Goal: Transaction & Acquisition: Subscribe to service/newsletter

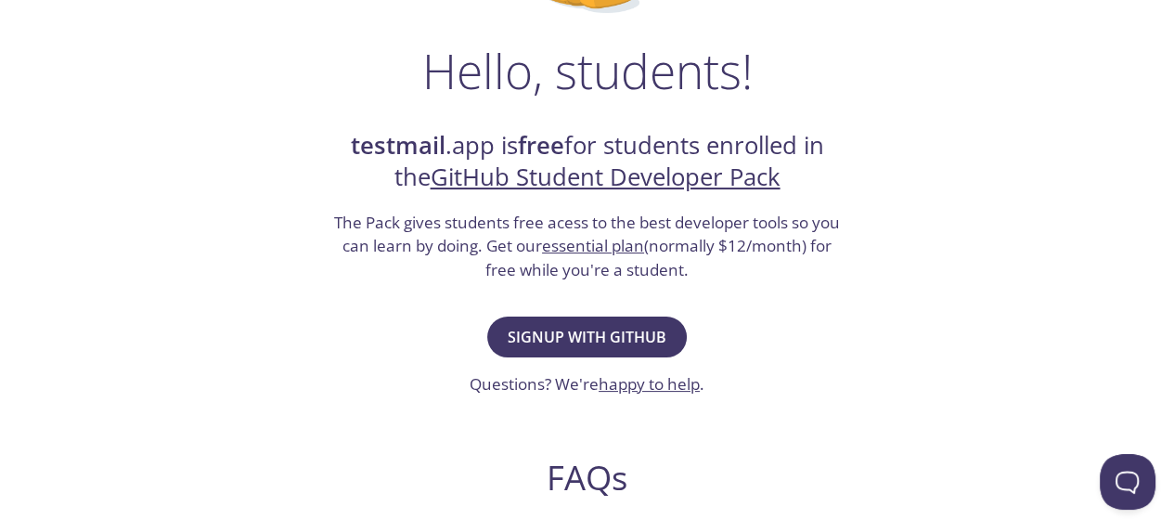
scroll to position [272, 0]
drag, startPoint x: 612, startPoint y: 436, endPoint x: 601, endPoint y: 404, distance: 34.3
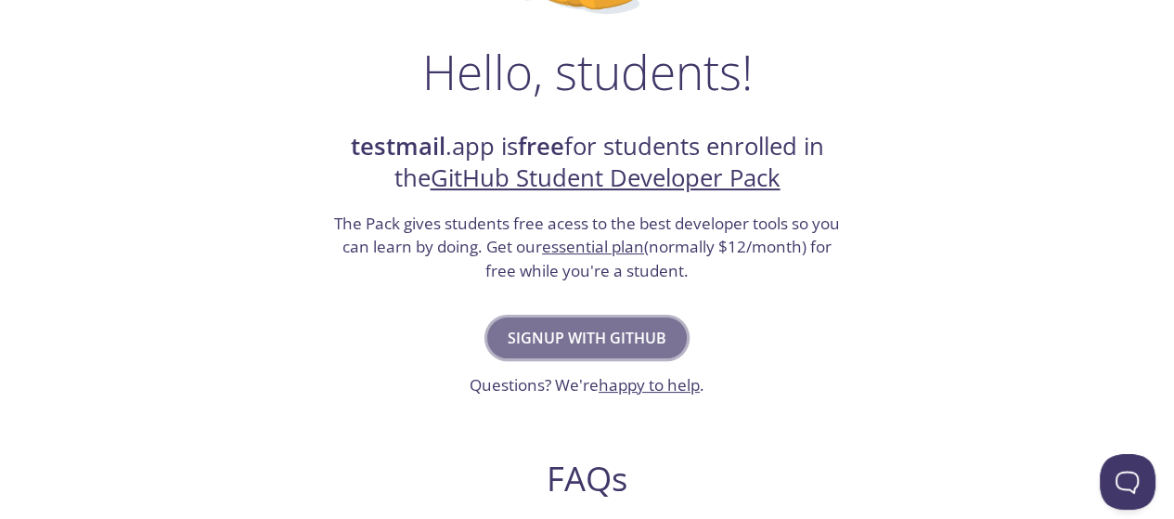
click at [598, 336] on span "Signup with GitHub" at bounding box center [587, 338] width 159 height 26
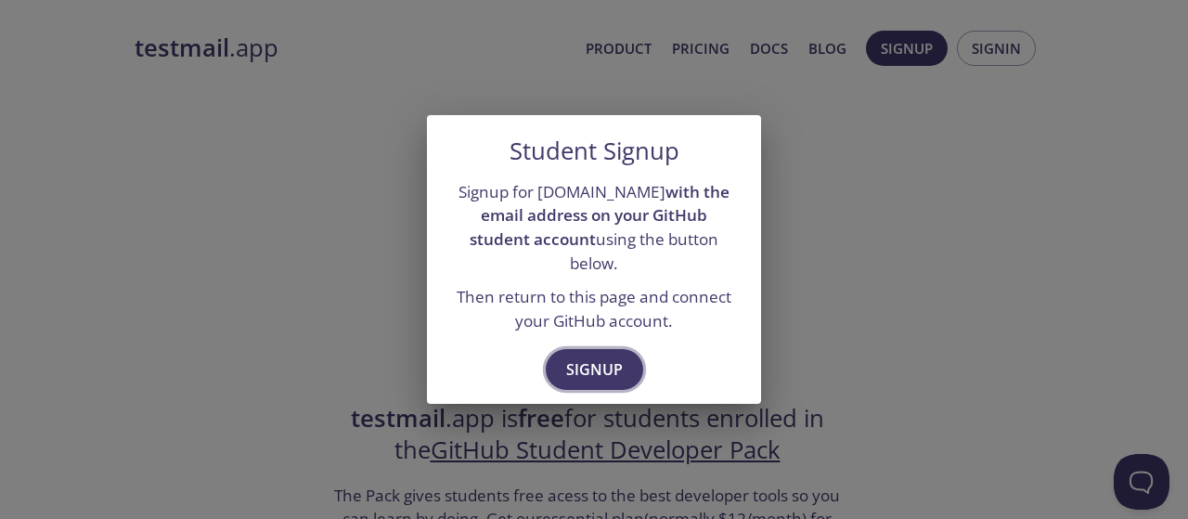
click at [598, 356] on span "Signup" at bounding box center [594, 369] width 57 height 26
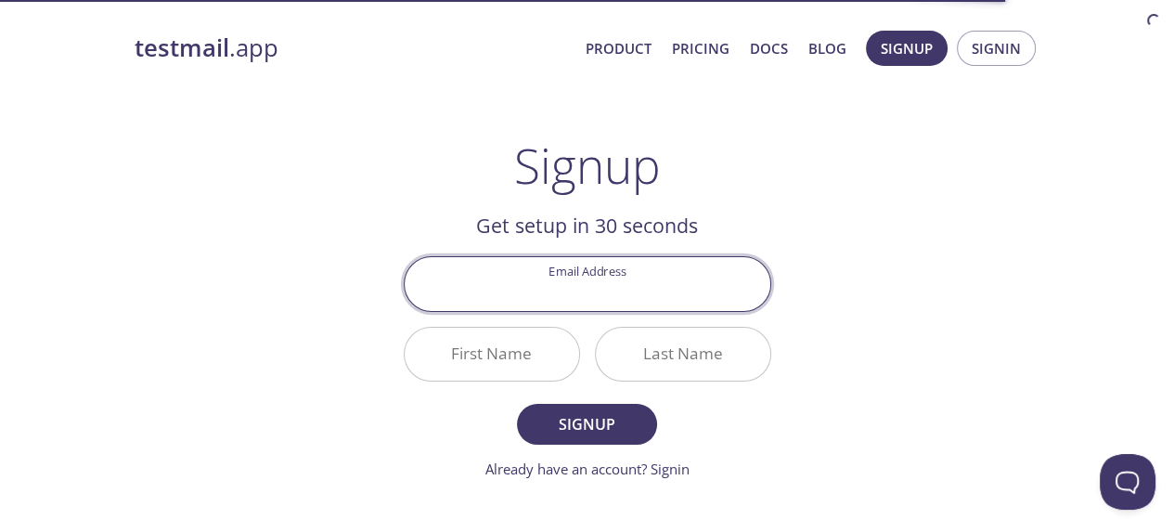
click at [614, 297] on input "Email Address" at bounding box center [588, 283] width 366 height 53
click at [827, 141] on div "testmail .app Product Pricing Docs Blog Signup Signin Signup Get setup in 30 se…" at bounding box center [587, 445] width 950 height 852
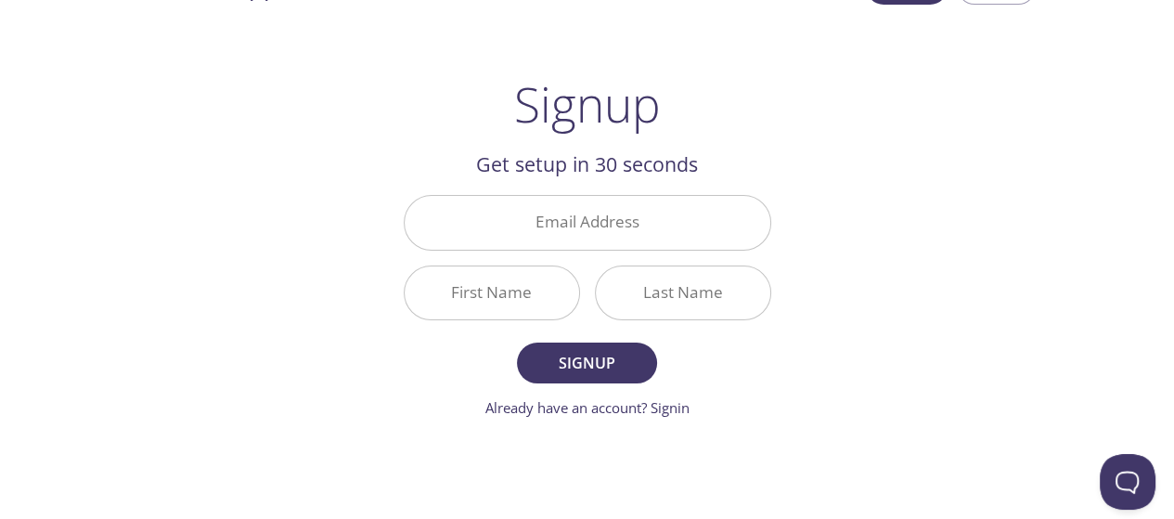
scroll to position [74, 0]
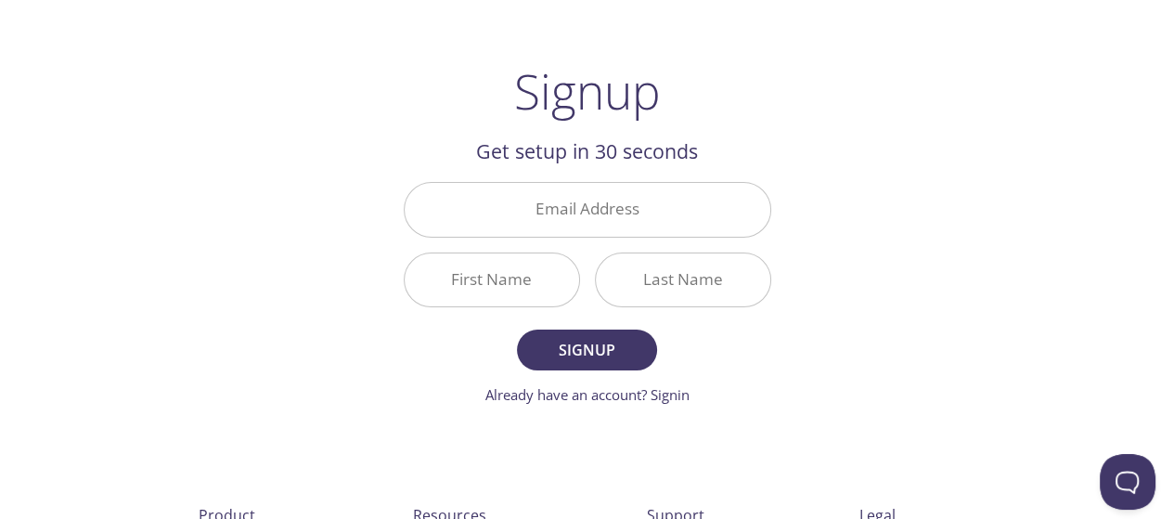
click at [560, 200] on input "Email Address" at bounding box center [588, 209] width 366 height 53
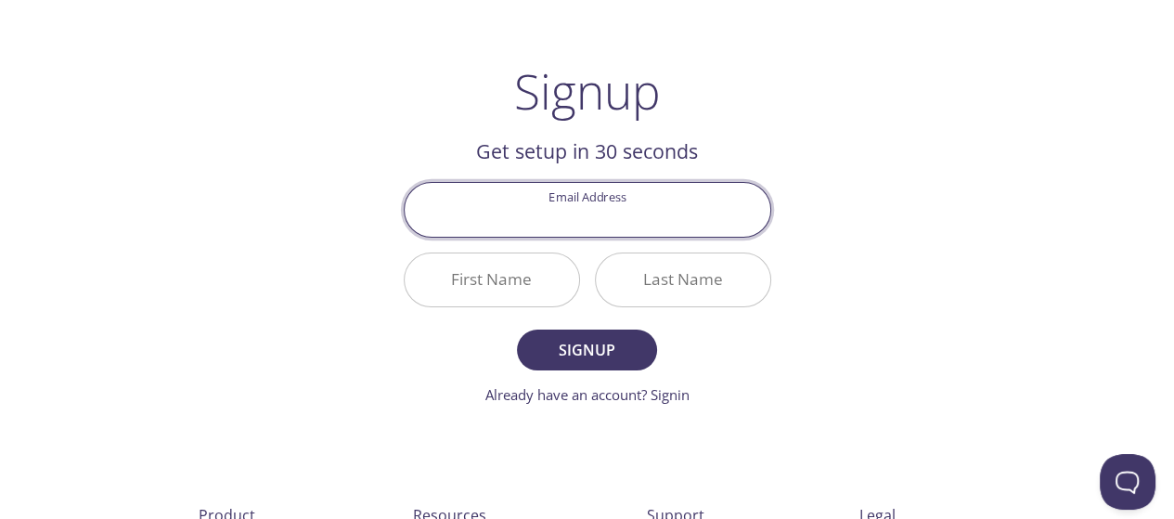
type input "[EMAIL_ADDRESS][DOMAIN_NAME]"
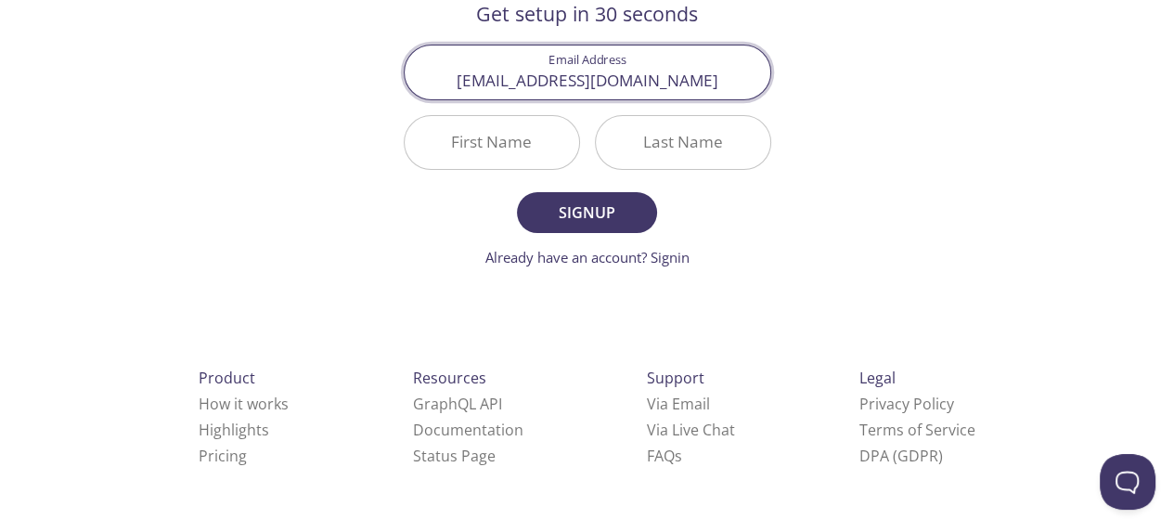
scroll to position [206, 0]
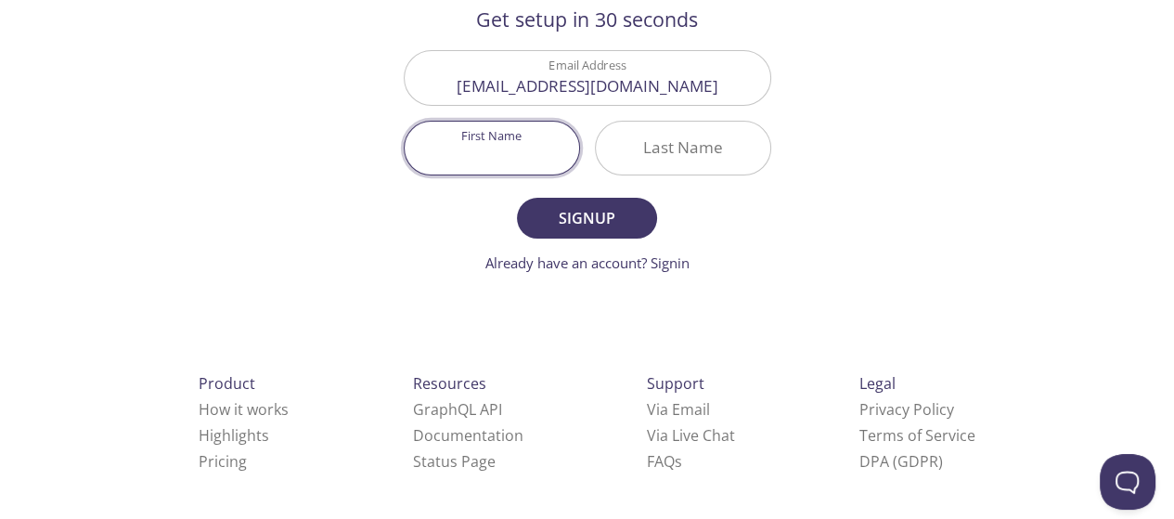
click at [472, 161] on input "First Name" at bounding box center [492, 148] width 174 height 53
type input "Sahithya"
click at [716, 157] on input "Last Name" at bounding box center [683, 148] width 174 height 53
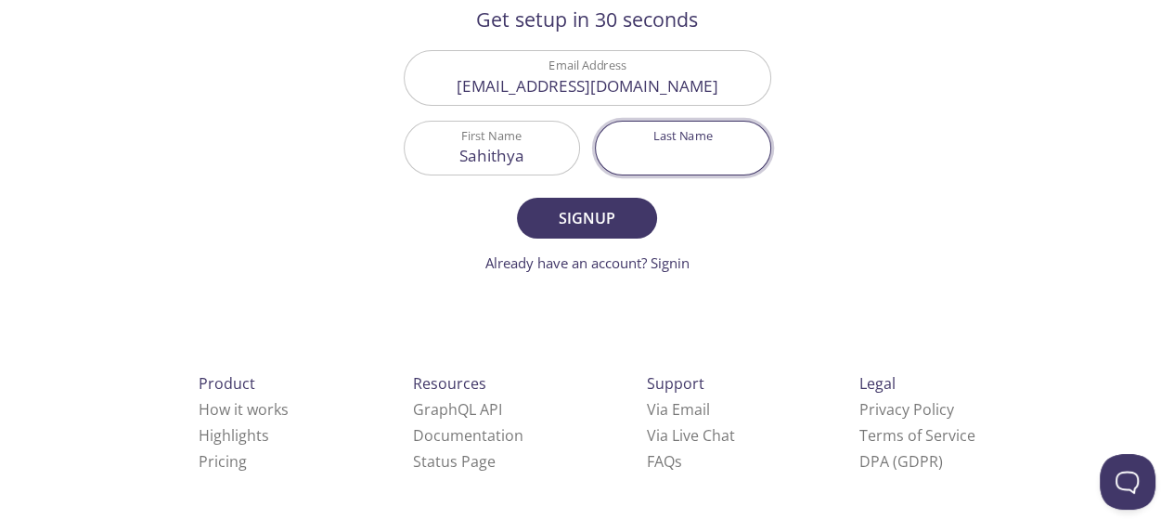
type input "g"
type input "G"
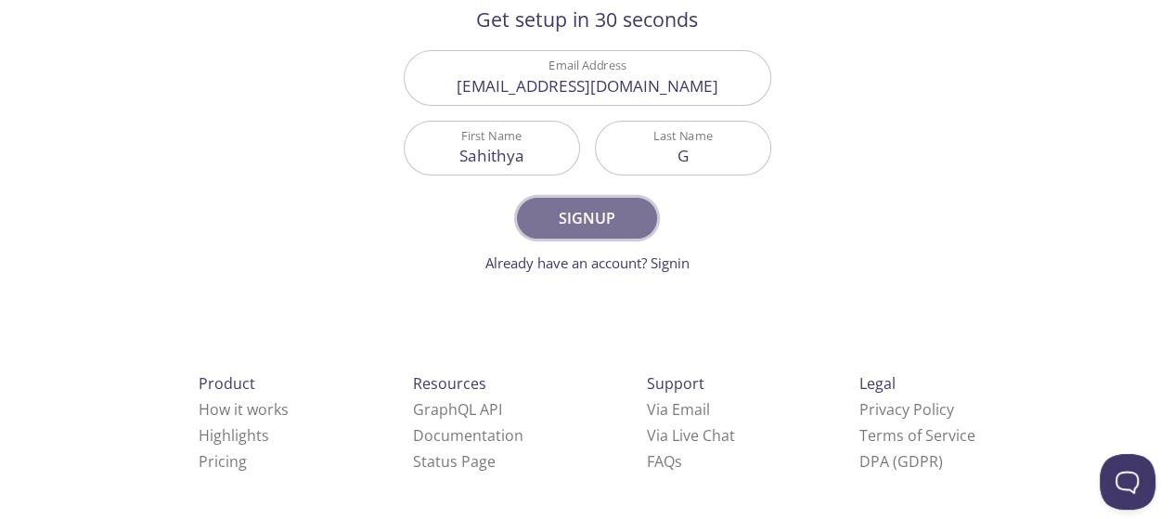
click at [590, 220] on span "Signup" at bounding box center [586, 218] width 98 height 26
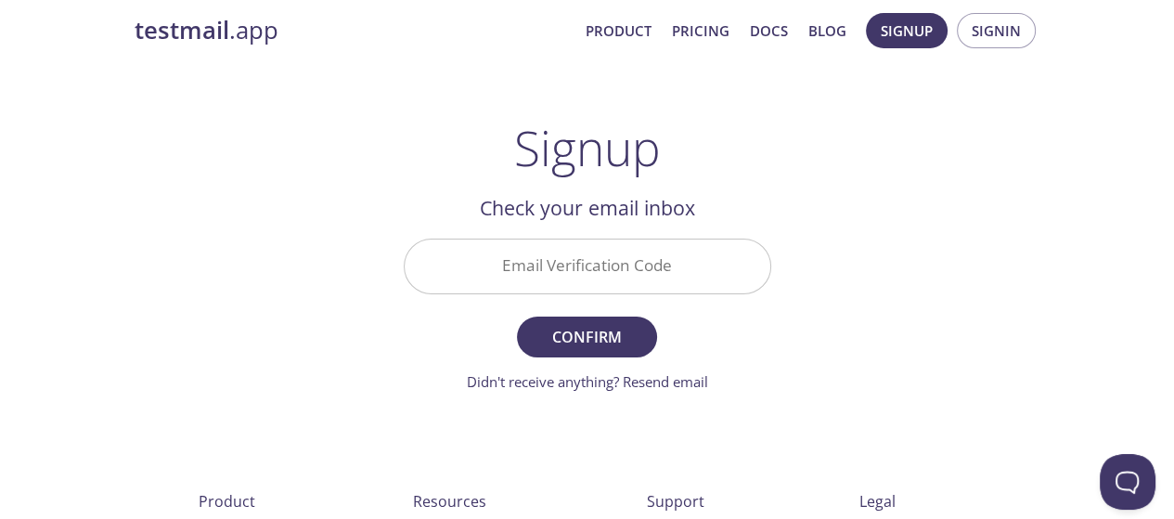
scroll to position [31, 0]
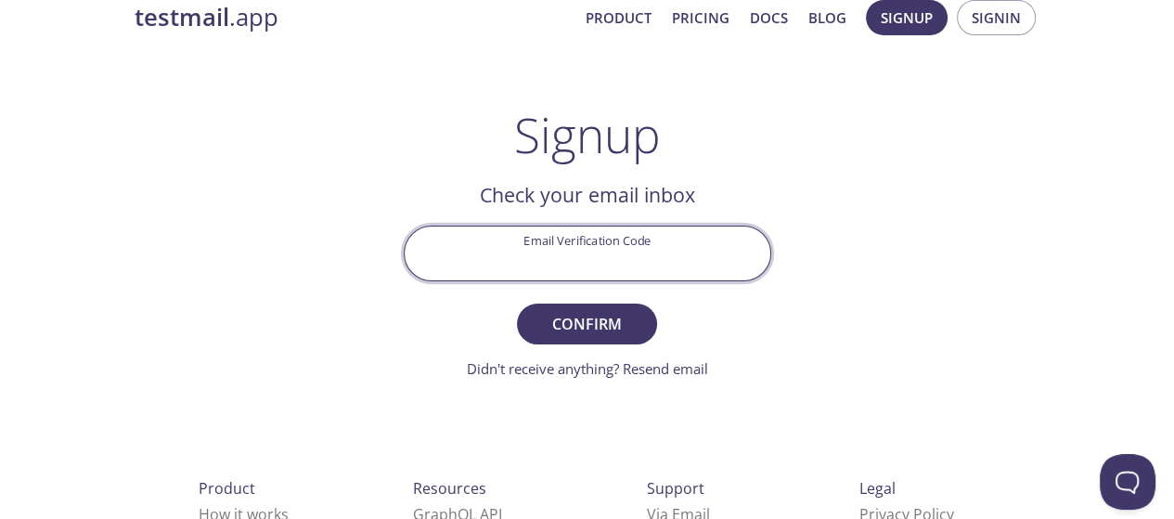
click at [579, 246] on input "Email Verification Code" at bounding box center [588, 252] width 366 height 53
click at [609, 249] on input "Email Verification Code" at bounding box center [588, 252] width 366 height 53
click at [859, 250] on div "testmail .app Product Pricing Docs Blog Signup Signin Signup Get setup in 30 se…" at bounding box center [587, 378] width 950 height 781
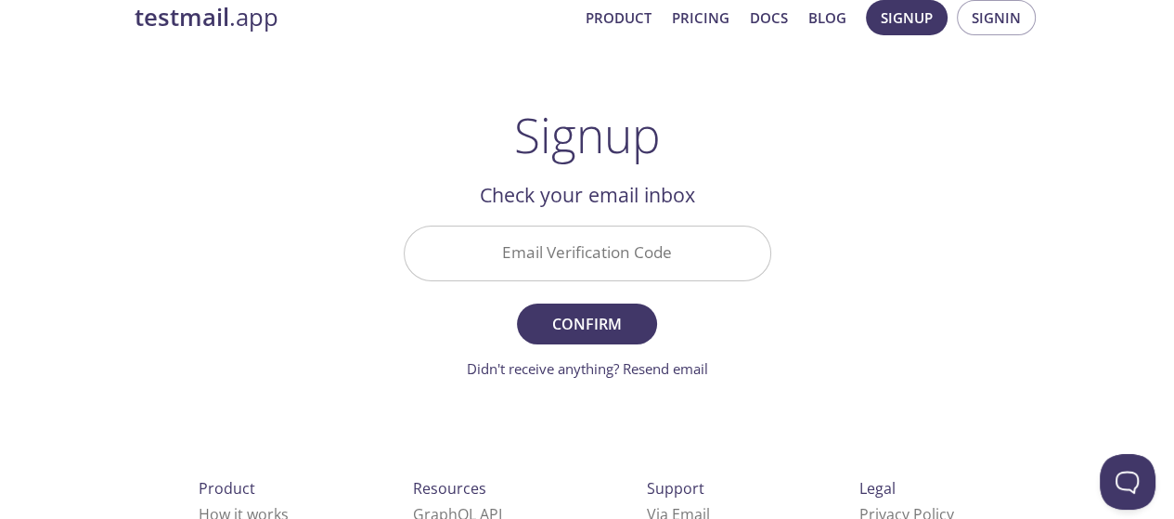
click at [575, 237] on input "Email Verification Code" at bounding box center [588, 252] width 366 height 53
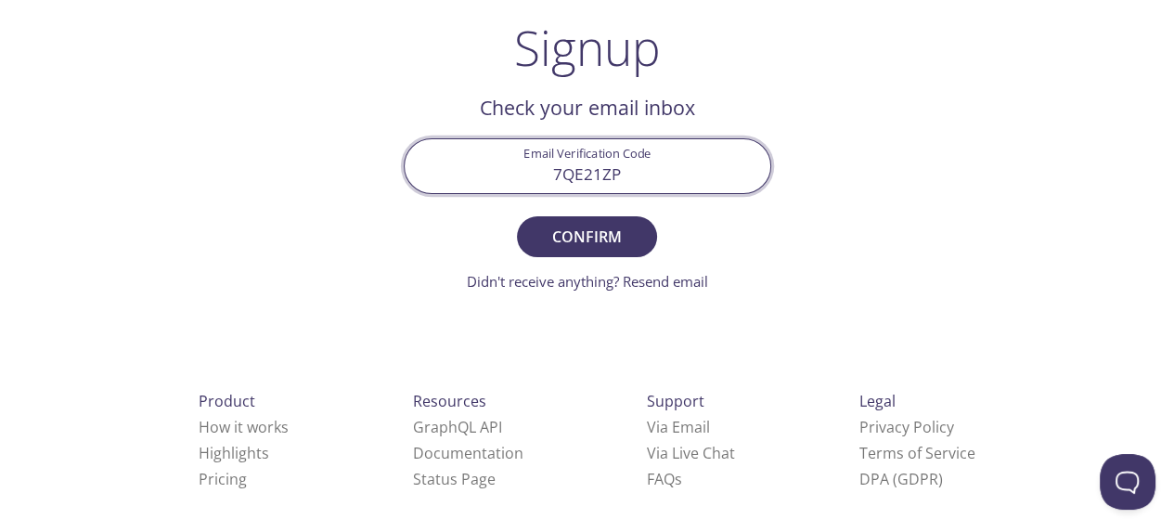
scroll to position [123, 0]
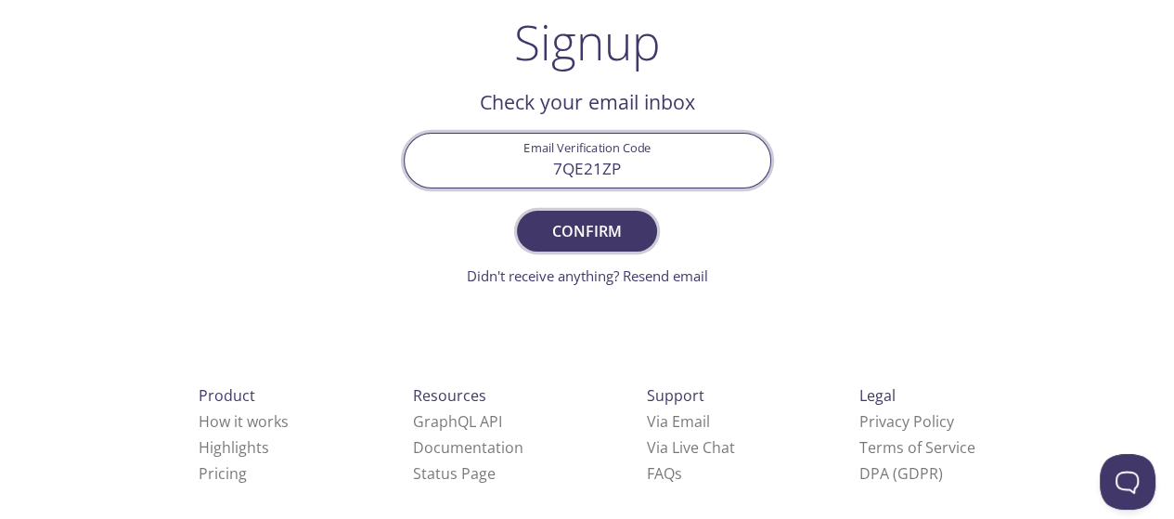
type input "7QE21ZP"
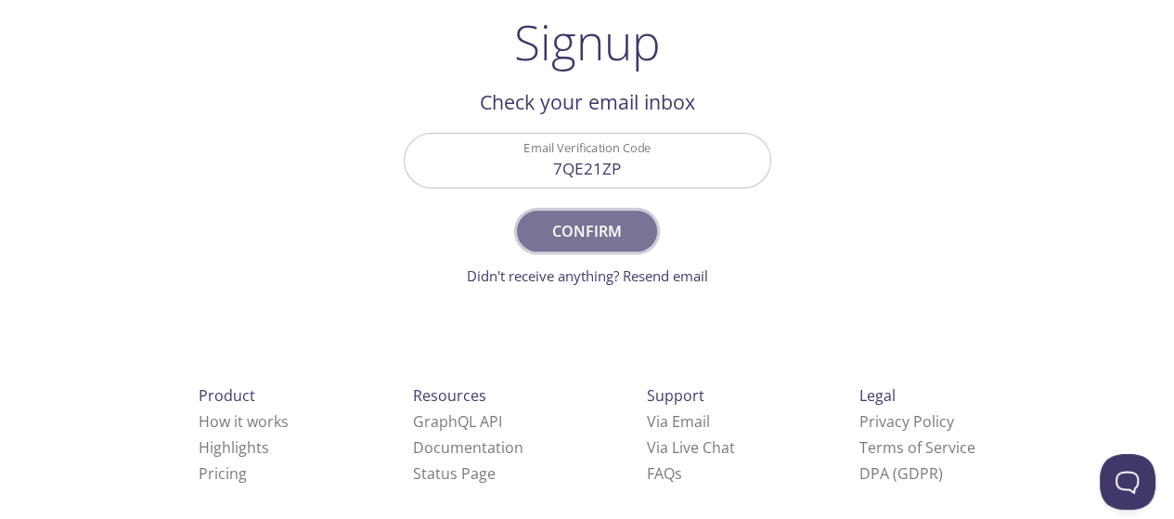
click at [602, 215] on button "Confirm" at bounding box center [586, 231] width 139 height 41
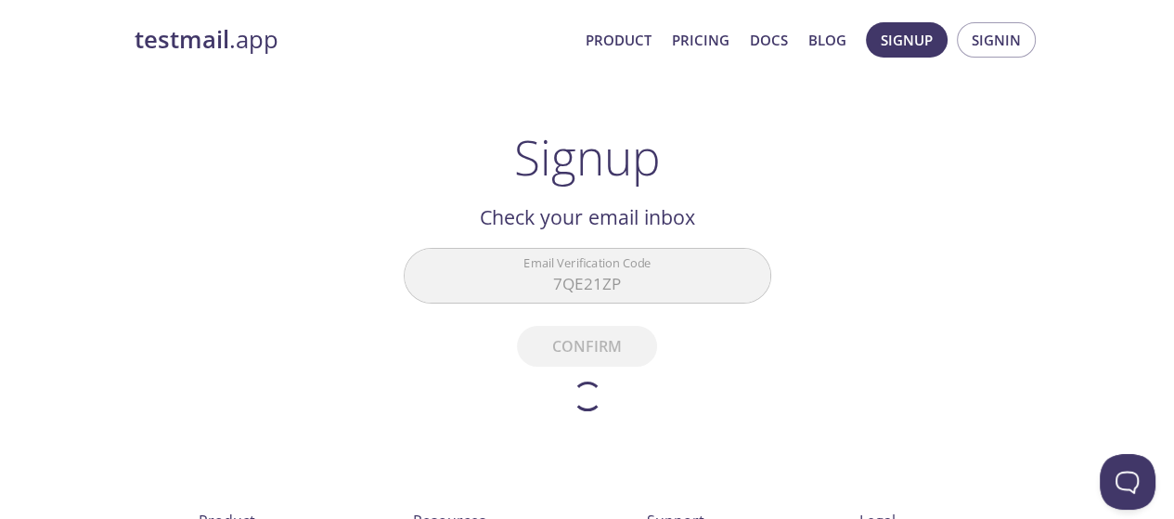
scroll to position [6, 0]
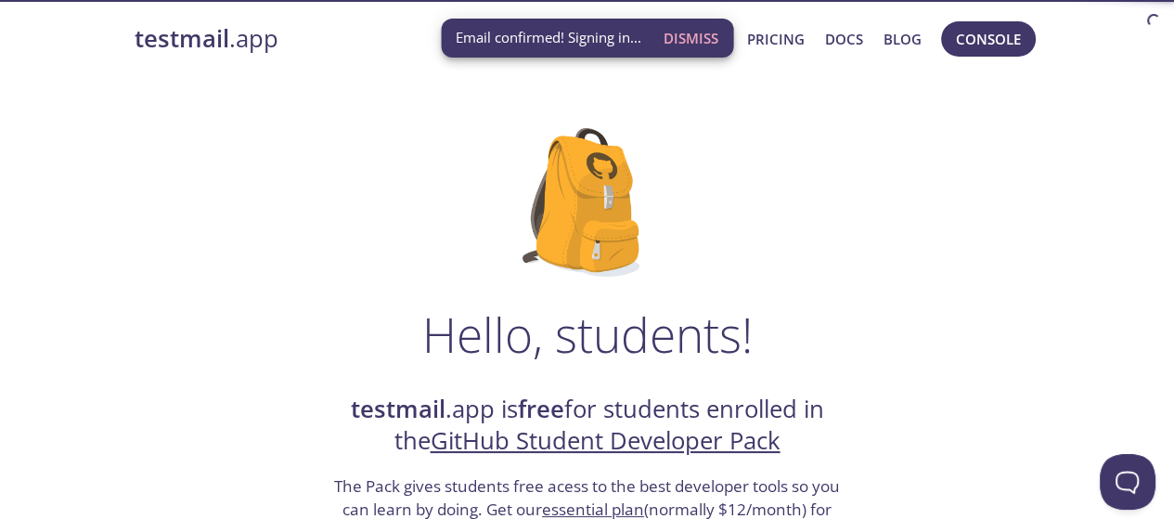
scroll to position [26, 0]
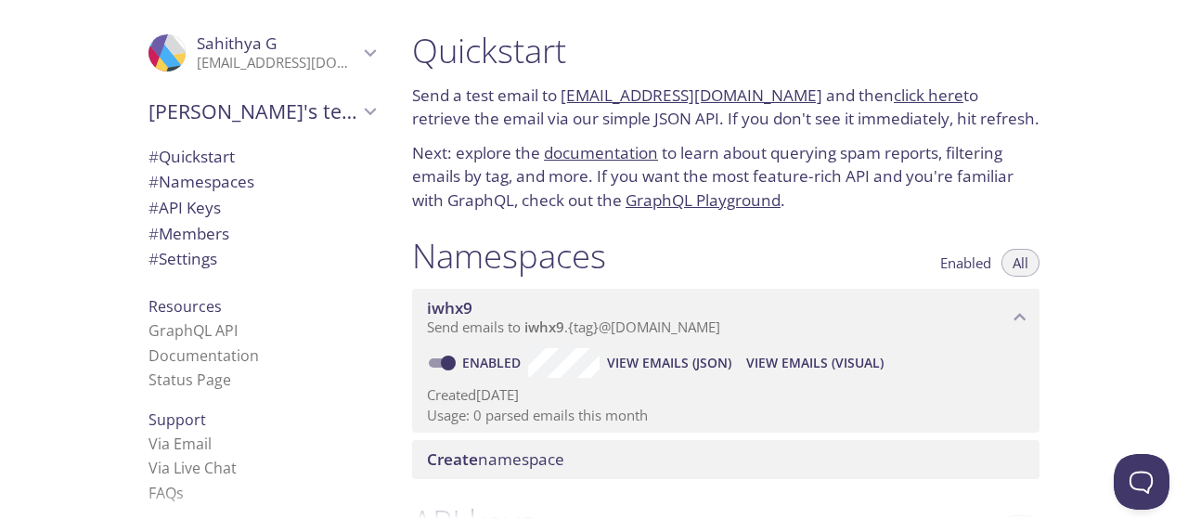
scroll to position [12, 0]
